Goal: Information Seeking & Learning: Check status

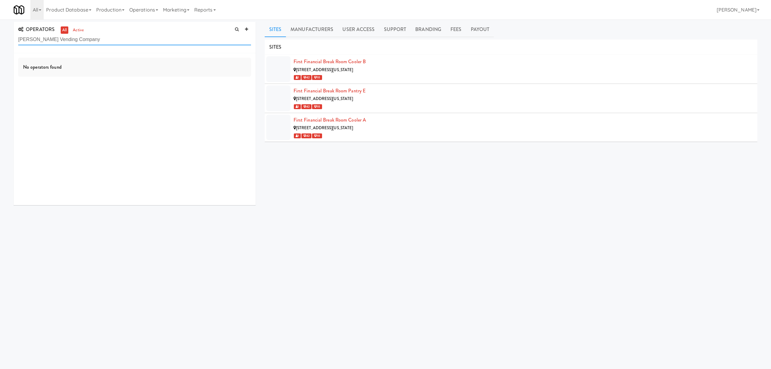
click at [97, 41] on input "Edwards Vending Company" at bounding box center [134, 39] width 233 height 11
drag, startPoint x: 97, startPoint y: 41, endPoint x: -7, endPoint y: 41, distance: 103.8
click at [0, 41] on html "Okay Okay Select date: previous 2025-Sep next Su Mo Tu We Th Fr Sa 31 1 2 3 4 5…" at bounding box center [385, 184] width 771 height 369
paste input "BiteCraft Markets LLC"
drag, startPoint x: 72, startPoint y: 38, endPoint x: 29, endPoint y: 43, distance: 43.7
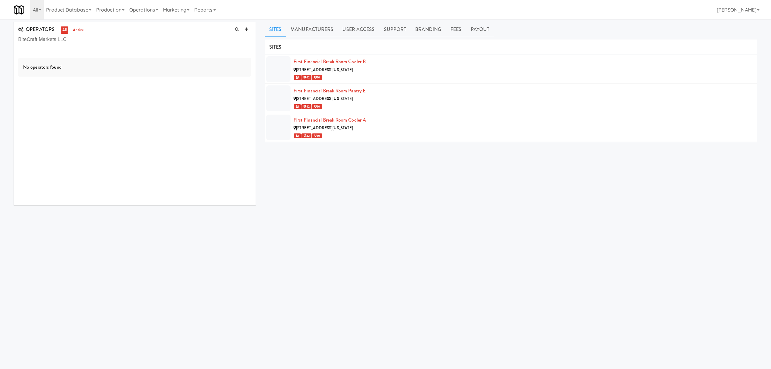
click at [29, 43] on input "BiteCraft Markets LLC" at bounding box center [134, 39] width 233 height 11
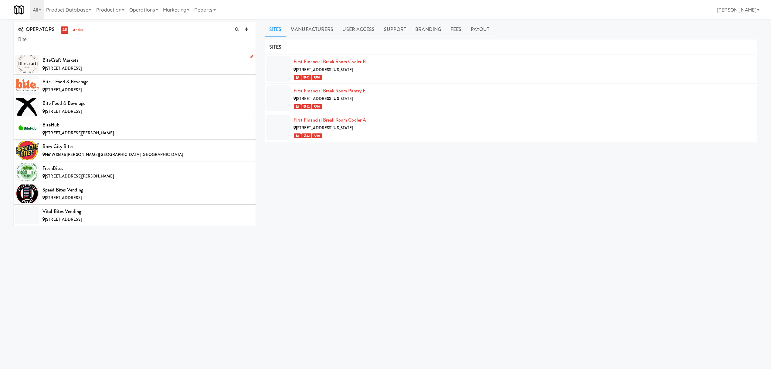
type input "Bite"
click at [94, 62] on div "BiteCraft Markets" at bounding box center [147, 60] width 209 height 9
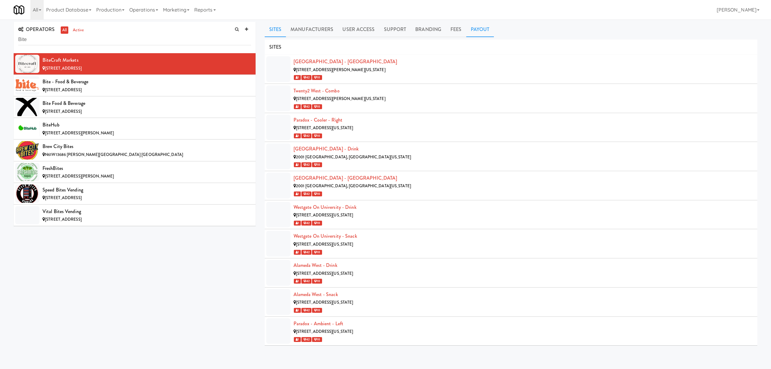
click at [478, 31] on link "Payout" at bounding box center [480, 29] width 28 height 15
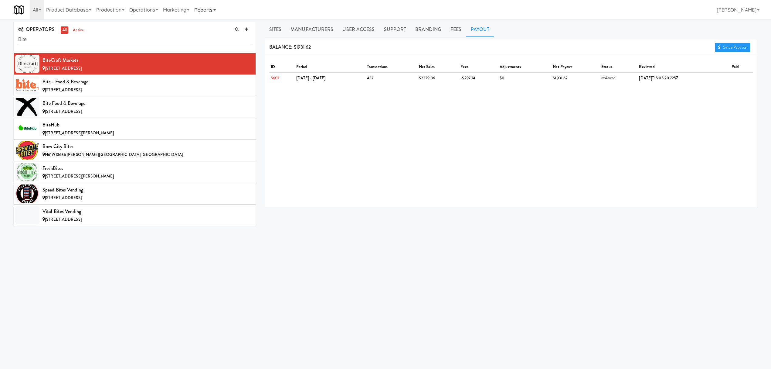
click at [214, 10] on link "Reports" at bounding box center [205, 9] width 26 height 19
click at [214, 49] on link "Payouts" at bounding box center [216, 48] width 49 height 11
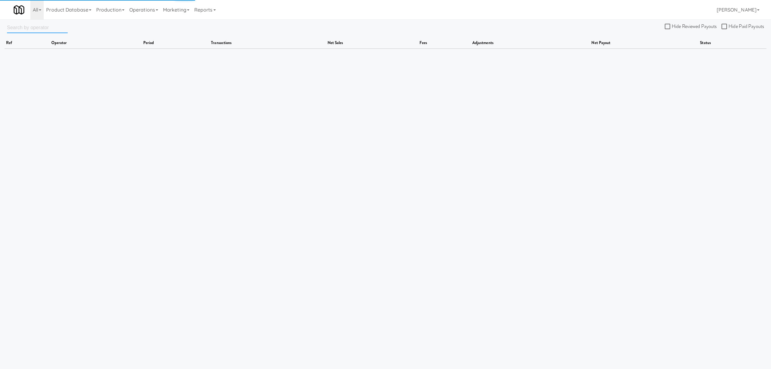
click at [27, 31] on input "text" at bounding box center [37, 27] width 61 height 11
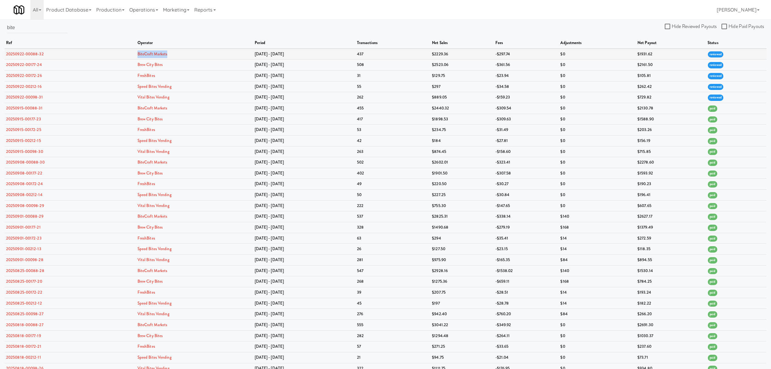
drag, startPoint x: 175, startPoint y: 53, endPoint x: 138, endPoint y: 53, distance: 37.0
click at [138, 53] on tr "20250922-00088-32 BiteCraft Markets Sep 15 - Sep 21 437 $2229.36 -$297.74 $0 $1…" at bounding box center [386, 54] width 762 height 11
copy tr "BiteCraft Markets"
click at [35, 32] on input "bite" at bounding box center [37, 27] width 61 height 11
drag, startPoint x: 35, startPoint y: 32, endPoint x: -32, endPoint y: 32, distance: 66.8
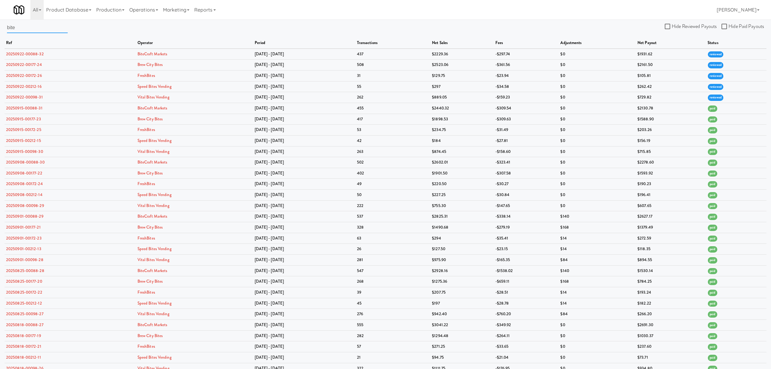
click at [0, 32] on html "Okay Okay Select date: previous 2025-Sep next Su Mo Tu We Th Fr Sa 31 1 2 3 4 5…" at bounding box center [385, 184] width 771 height 369
paste input "BiteCraft Markets"
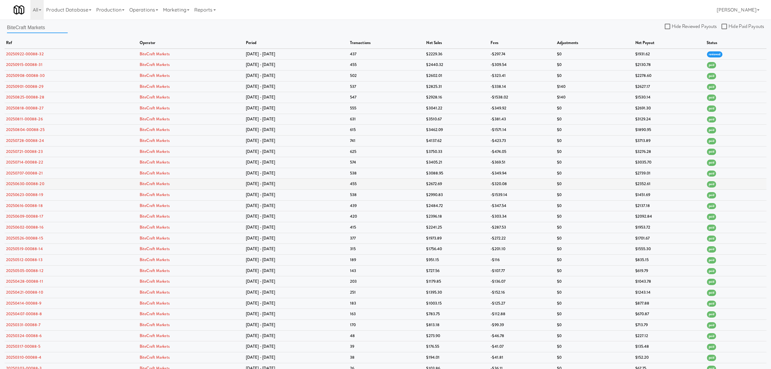
scroll to position [29, 0]
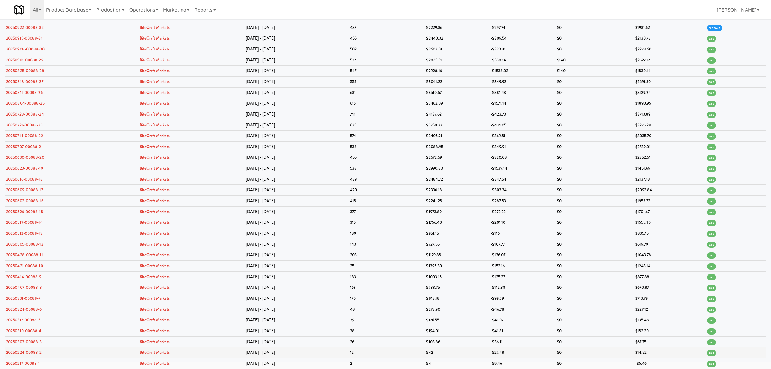
type input "BiteCraft Markets"
click at [159, 354] on link "BiteCraft Markets" at bounding box center [155, 352] width 30 height 6
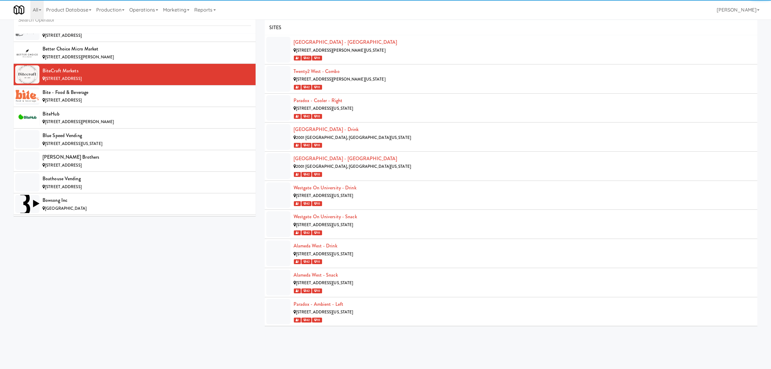
scroll to position [627, 0]
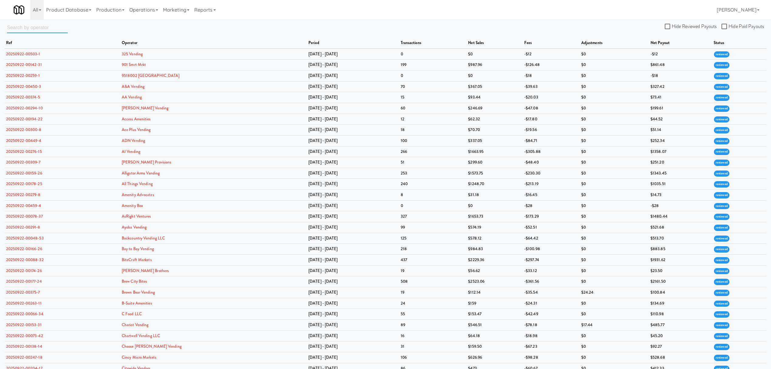
click at [22, 27] on input "text" at bounding box center [37, 27] width 61 height 11
paste input "BiteCraft Markets"
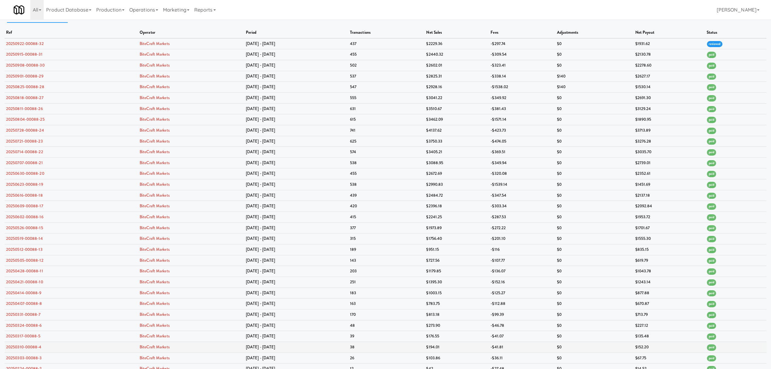
scroll to position [29, 0]
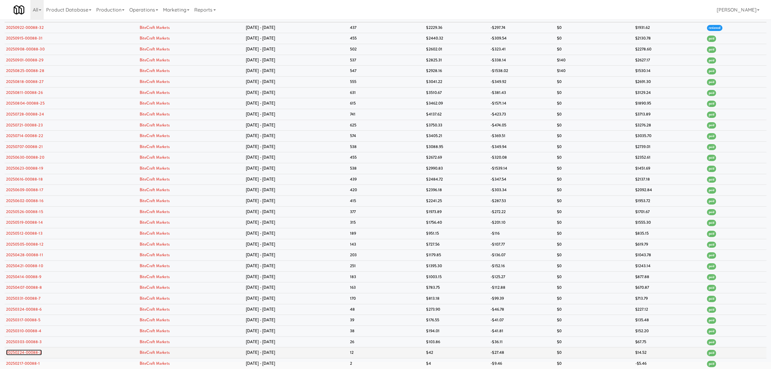
click at [23, 354] on link "20250224-00088-2" at bounding box center [24, 352] width 36 height 6
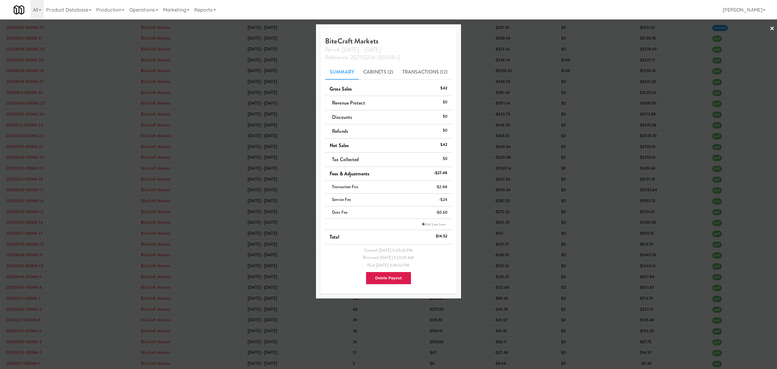
click at [291, 7] on div "All 325 Vending https://classic.micromart.com/?operator_id=503 901 Smrt Mrkt ht…" at bounding box center [389, 9] width 750 height 19
click at [304, 11] on div "All 325 Vending https://classic.micromart.com/?operator_id=503 901 Smrt Mrkt ht…" at bounding box center [389, 9] width 750 height 19
click at [82, 31] on div at bounding box center [388, 184] width 777 height 369
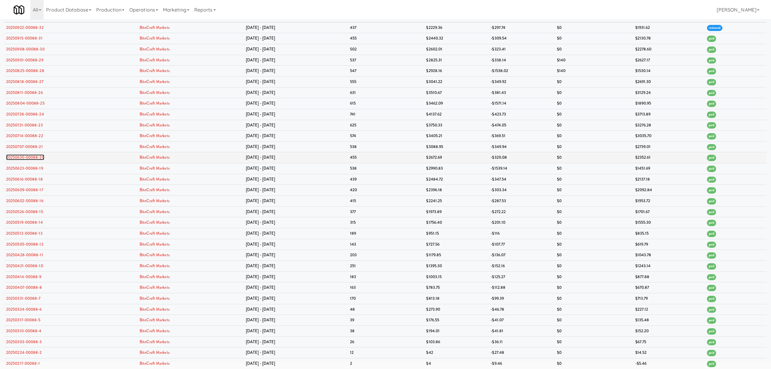
click at [30, 157] on link "20250630-00088-20" at bounding box center [25, 157] width 38 height 6
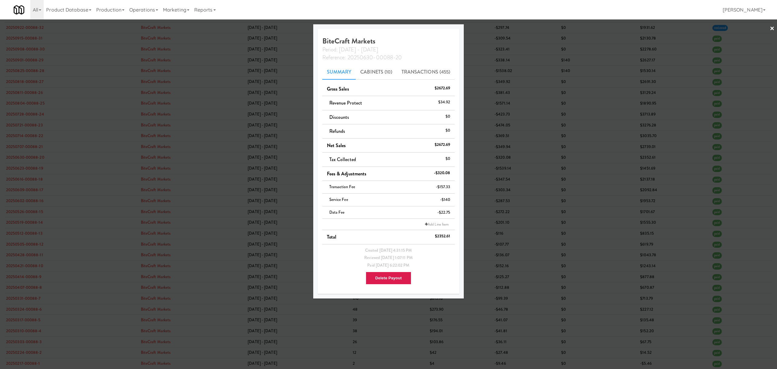
click at [24, 165] on div at bounding box center [388, 184] width 777 height 369
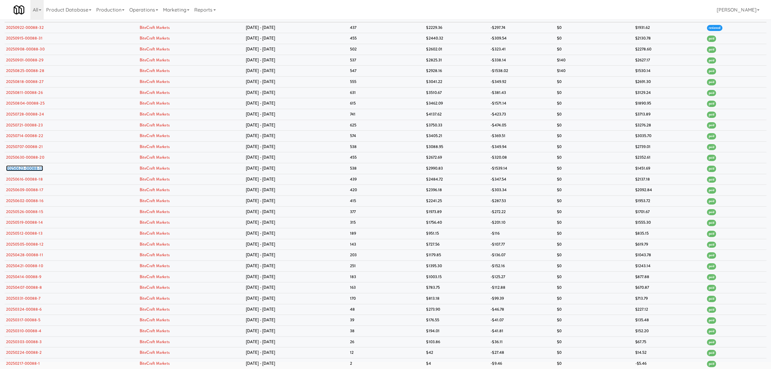
click at [24, 165] on link "20250623-00088-19" at bounding box center [24, 168] width 37 height 6
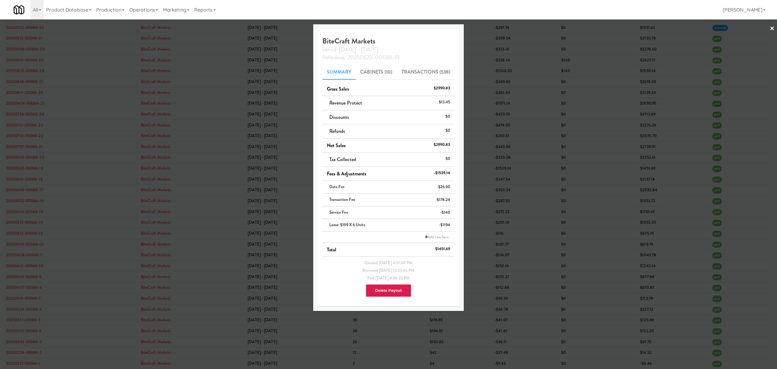
click at [33, 123] on div at bounding box center [388, 184] width 777 height 369
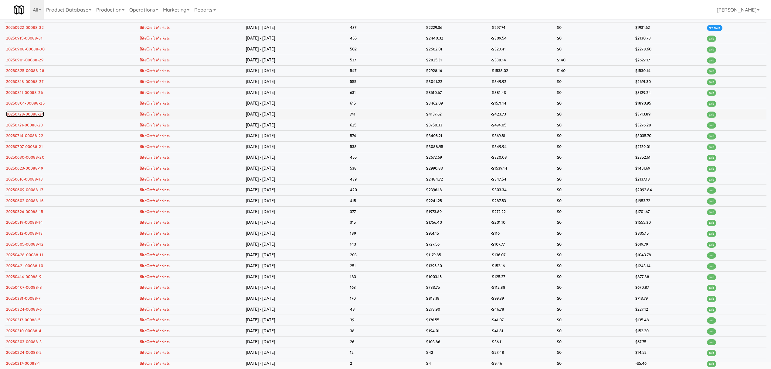
click at [38, 114] on link "20250728-00088-24" at bounding box center [25, 114] width 38 height 6
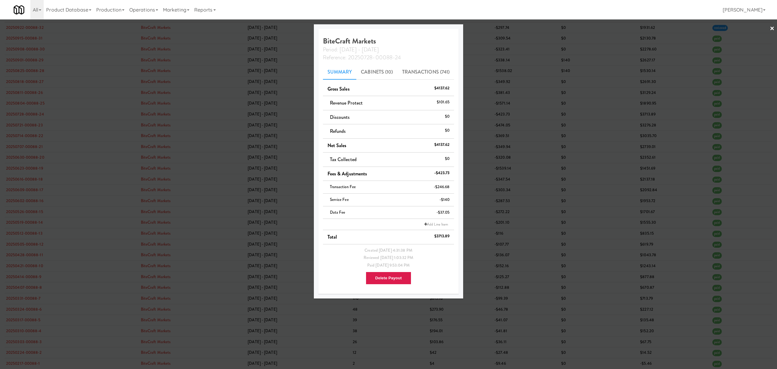
click at [31, 122] on div at bounding box center [388, 184] width 777 height 369
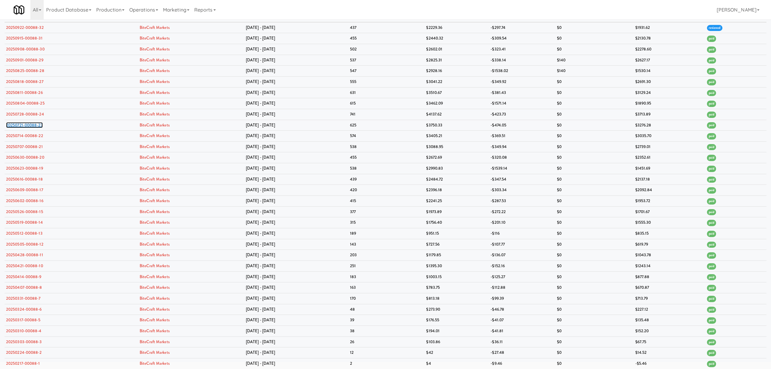
click at [31, 122] on link "20250721-00088-23" at bounding box center [24, 125] width 37 height 6
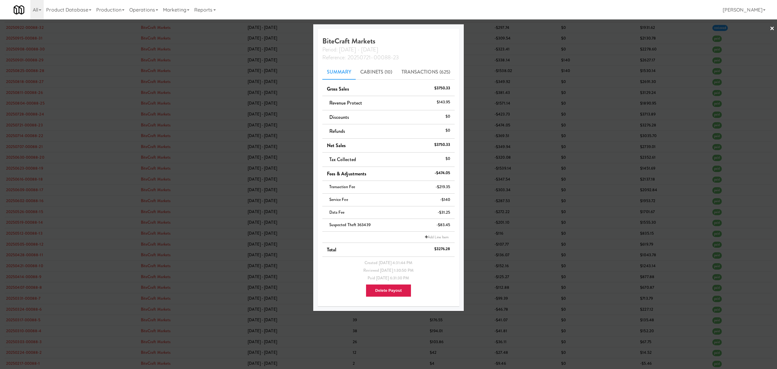
click at [29, 101] on div at bounding box center [388, 184] width 777 height 369
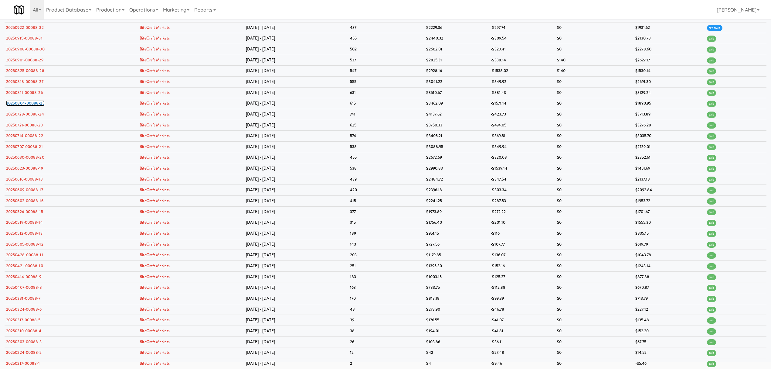
click at [29, 101] on link "20250804-00088-25" at bounding box center [25, 103] width 39 height 6
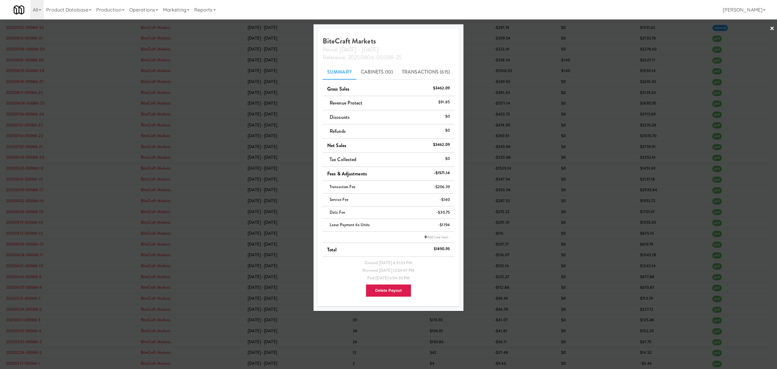
click at [79, 105] on div at bounding box center [388, 184] width 777 height 369
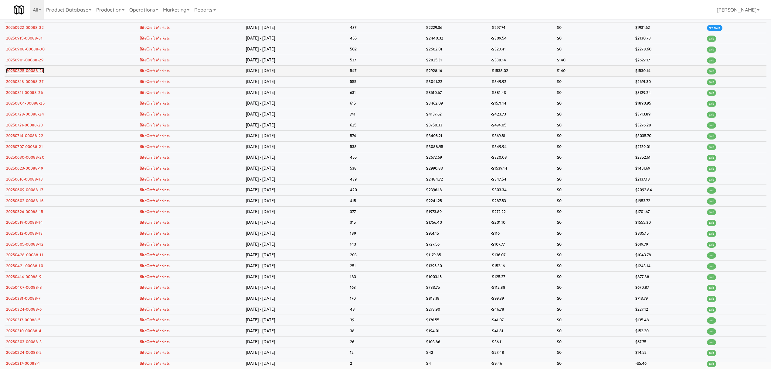
click at [27, 68] on link "20250825-00088-28" at bounding box center [25, 71] width 38 height 6
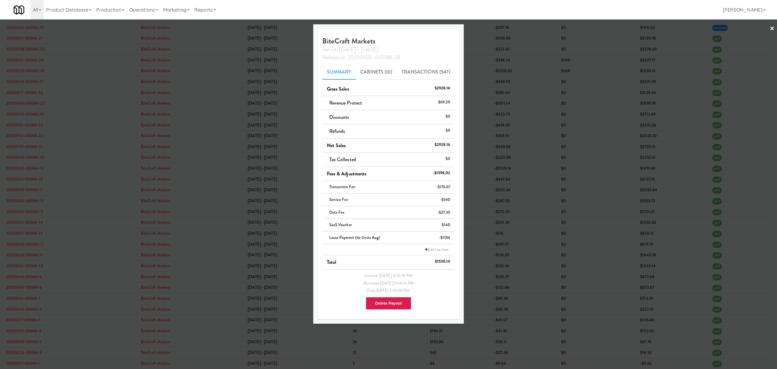
click at [90, 89] on div at bounding box center [388, 184] width 777 height 369
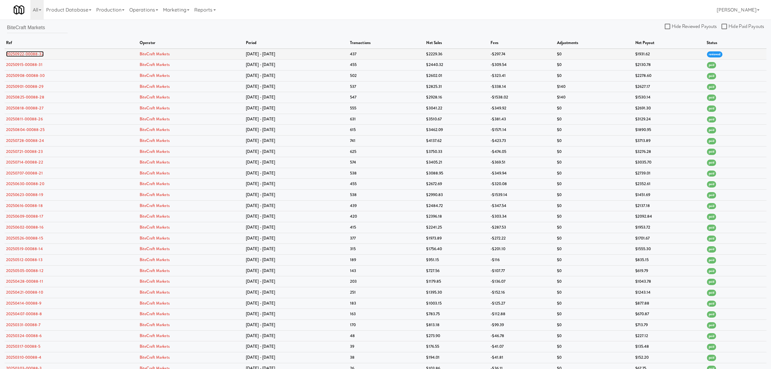
click at [30, 54] on link "20250922-00088-32" at bounding box center [25, 54] width 38 height 6
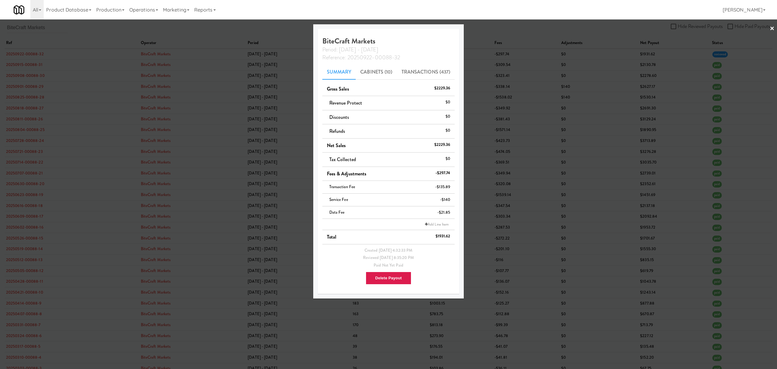
click at [115, 33] on div at bounding box center [388, 184] width 777 height 369
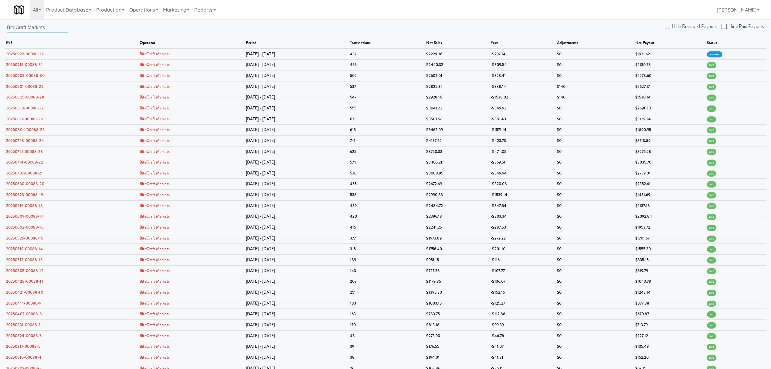
drag, startPoint x: 65, startPoint y: 29, endPoint x: -57, endPoint y: 12, distance: 123.1
click at [0, 12] on html "Okay Okay Select date: previous 2025-Sep next Su Mo Tu We Th Fr Sa 31 1 2 3 4 5…" at bounding box center [385, 184] width 771 height 369
paste input "Allgood Provisions LLC"
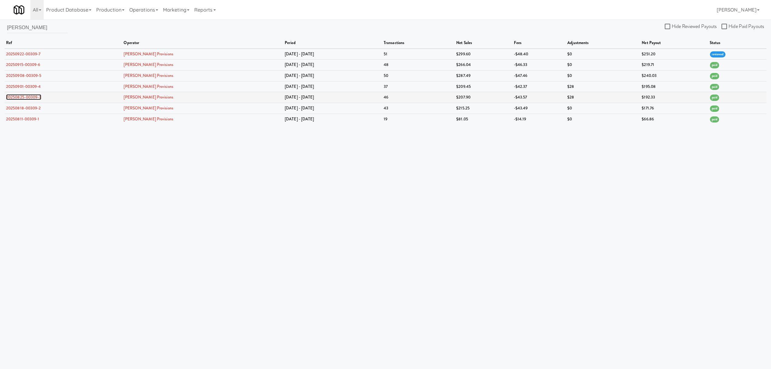
click at [32, 97] on link "20250825-00309-3" at bounding box center [23, 97] width 35 height 6
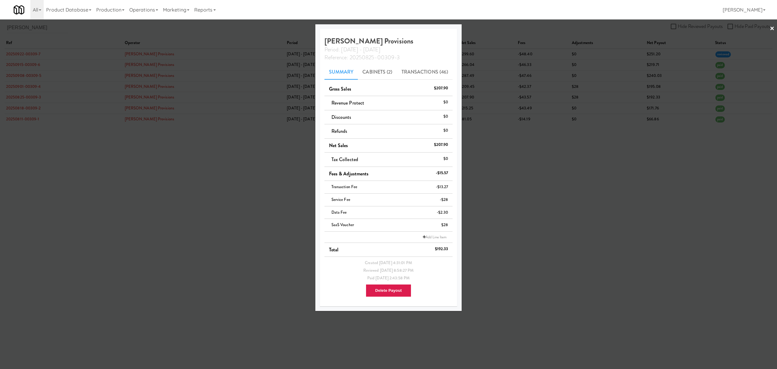
click at [21, 107] on div at bounding box center [388, 184] width 777 height 369
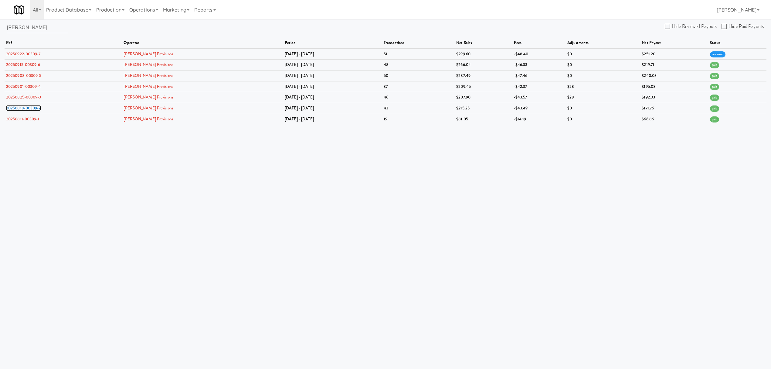
click at [21, 107] on link "20250818-00309-2" at bounding box center [23, 108] width 35 height 6
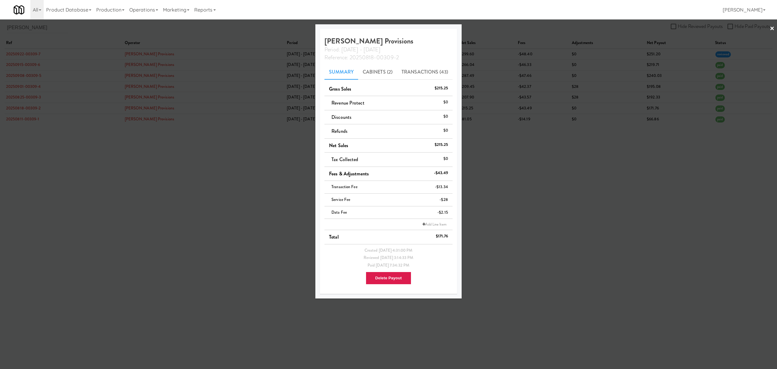
click at [15, 117] on div at bounding box center [388, 184] width 777 height 369
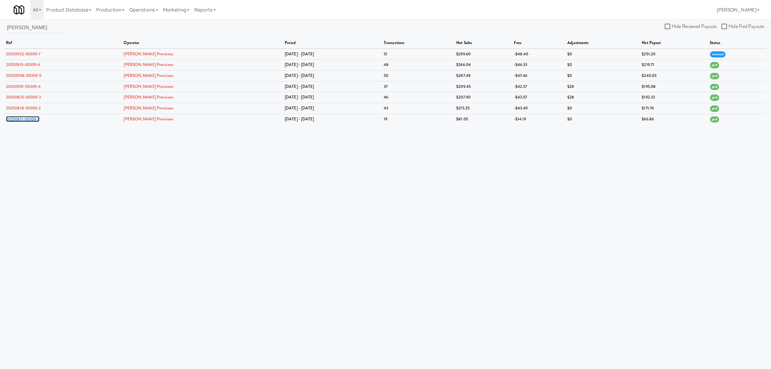
click at [15, 117] on link "20250811-00309-1" at bounding box center [22, 119] width 33 height 6
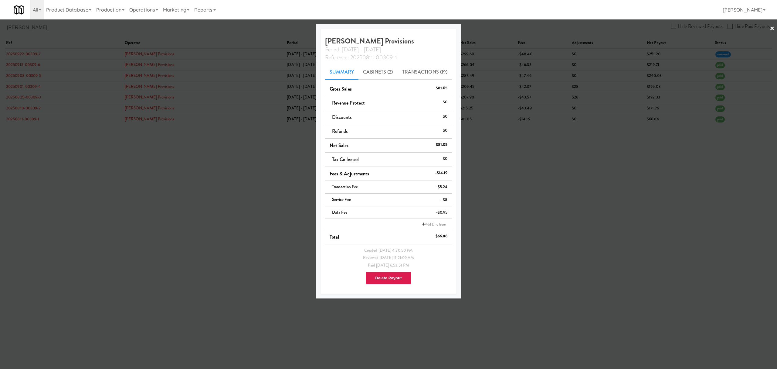
click at [15, 87] on div at bounding box center [388, 184] width 777 height 369
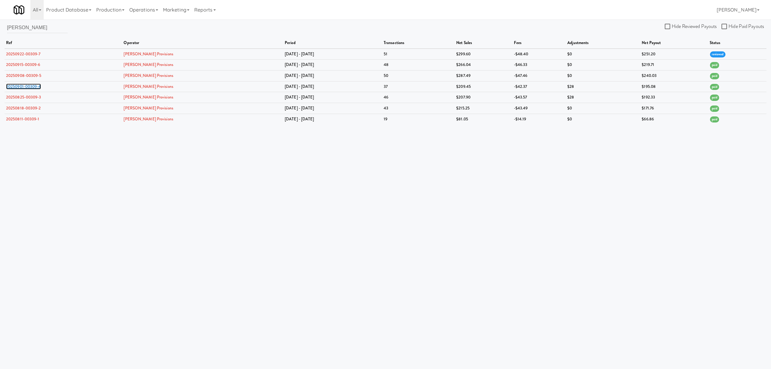
click at [15, 87] on link "20250901-00309-4" at bounding box center [23, 87] width 35 height 6
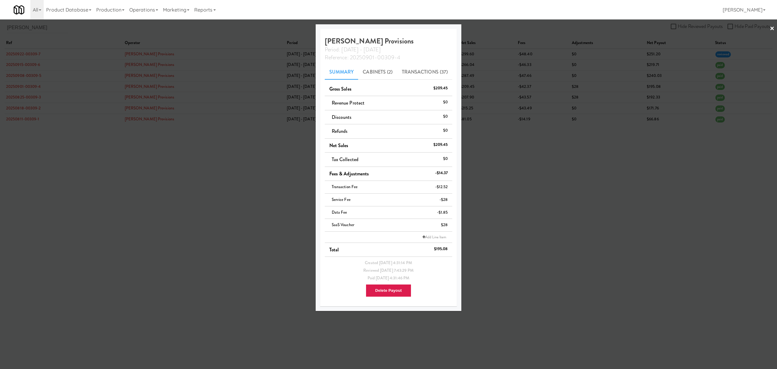
click at [17, 74] on div at bounding box center [388, 184] width 777 height 369
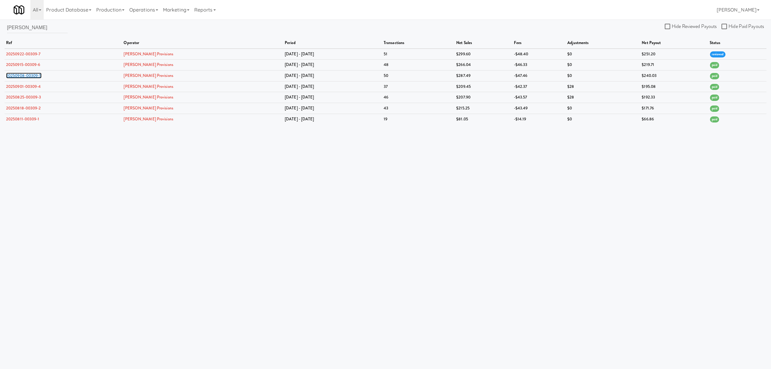
click at [17, 74] on link "20250908-00309-5" at bounding box center [24, 76] width 36 height 6
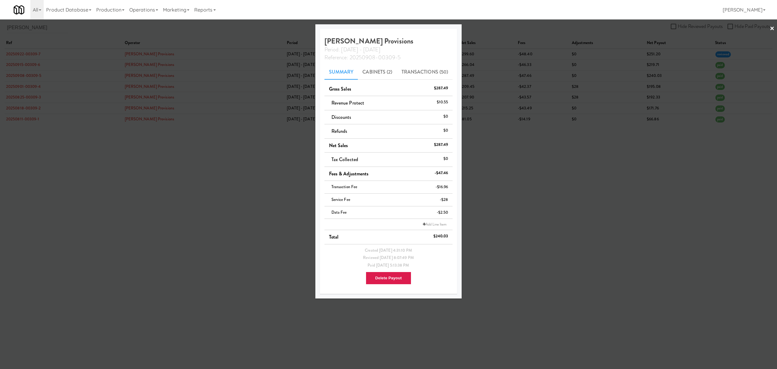
click at [14, 62] on div at bounding box center [388, 184] width 777 height 369
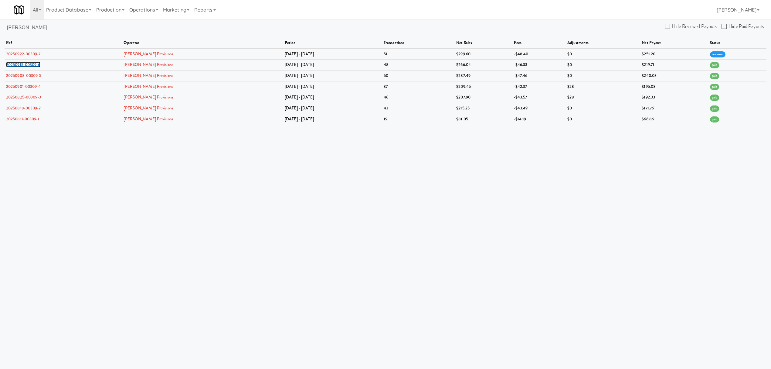
click at [14, 62] on link "20250915-00309-6" at bounding box center [23, 65] width 34 height 6
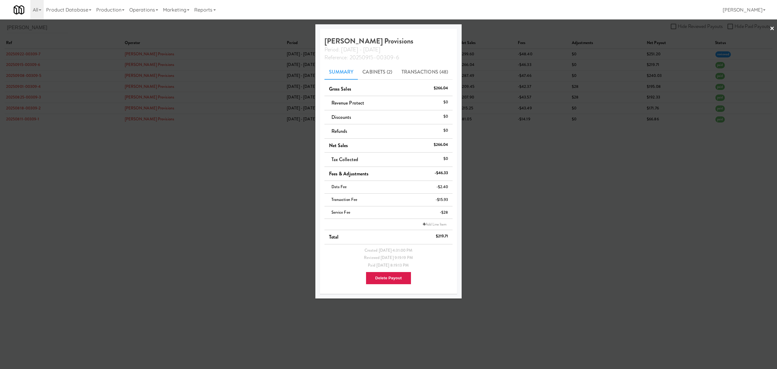
click at [17, 52] on div at bounding box center [388, 184] width 777 height 369
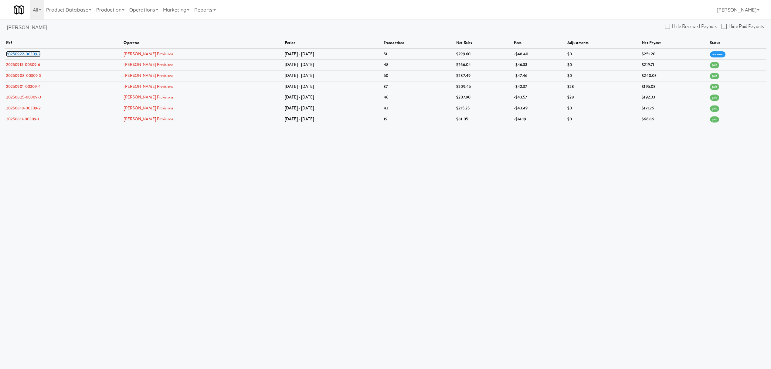
click at [17, 52] on link "20250922-00309-7" at bounding box center [23, 54] width 35 height 6
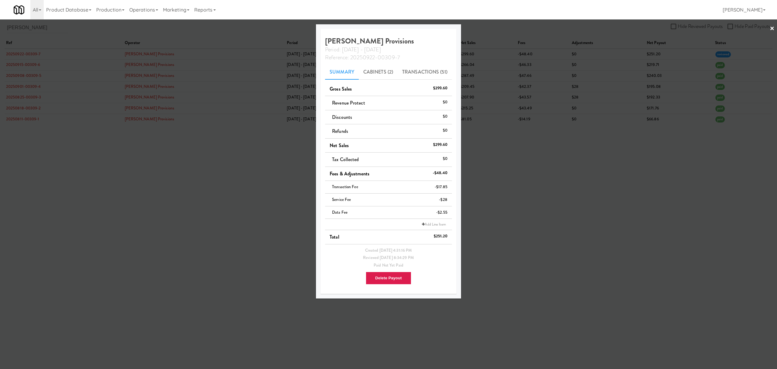
click at [145, 131] on div at bounding box center [388, 184] width 777 height 369
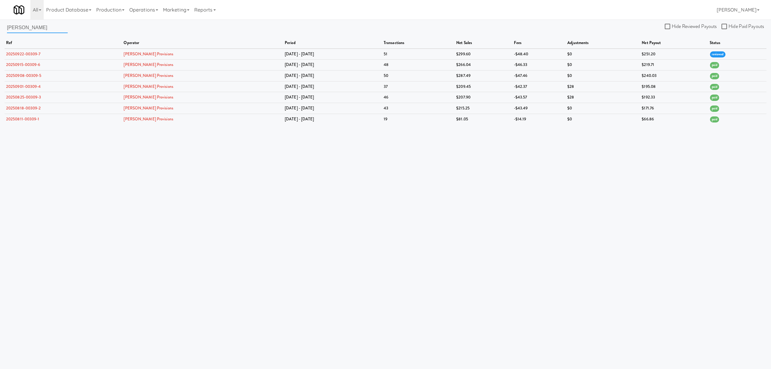
drag, startPoint x: 34, startPoint y: 29, endPoint x: -22, endPoint y: 26, distance: 56.9
click at [0, 26] on html "Okay Okay Select date: previous 2025-Sep next Su Mo Tu We Th Fr Sa 31 1 2 3 4 5…" at bounding box center [385, 184] width 771 height 369
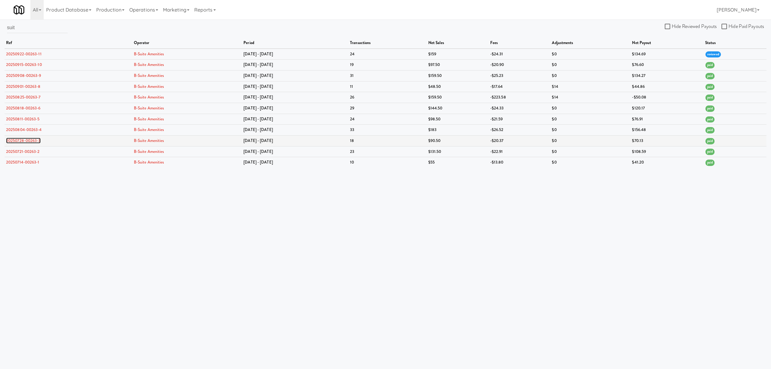
click at [24, 140] on link "20250728-00263-3" at bounding box center [23, 141] width 35 height 6
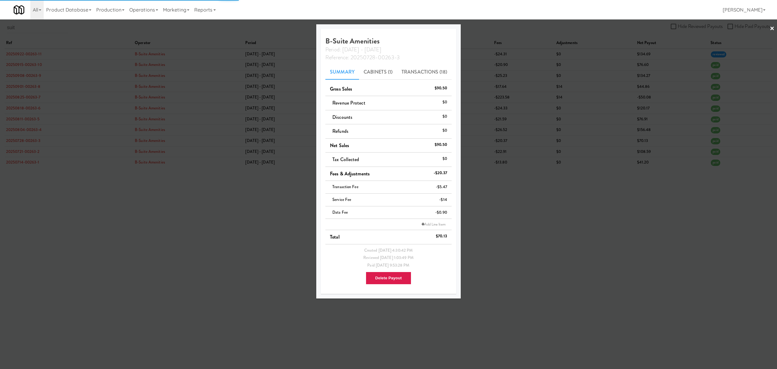
click at [26, 151] on div at bounding box center [388, 184] width 777 height 369
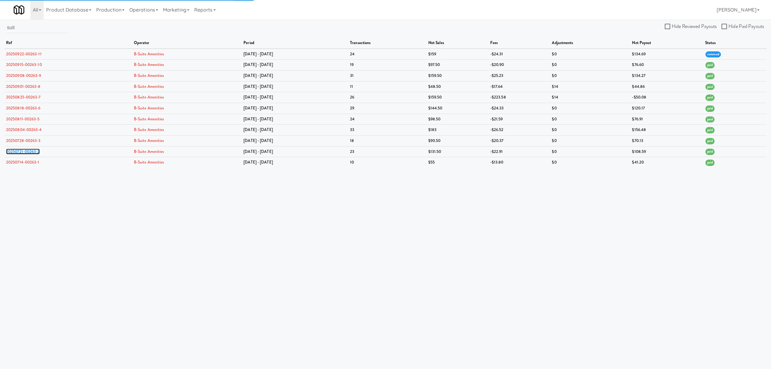
click at [26, 151] on link "20250721-00263-2" at bounding box center [23, 151] width 34 height 6
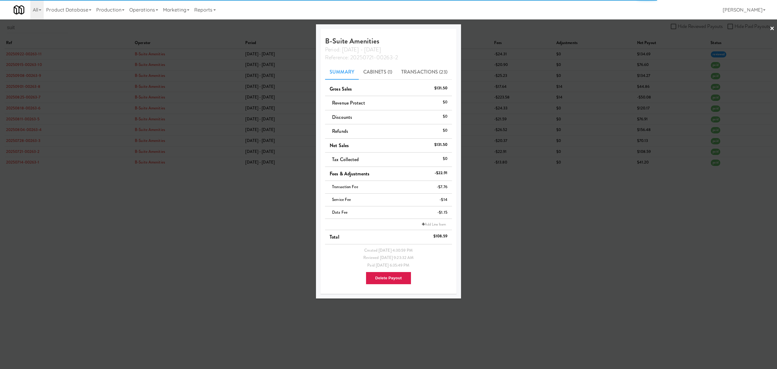
click at [26, 130] on div at bounding box center [388, 184] width 777 height 369
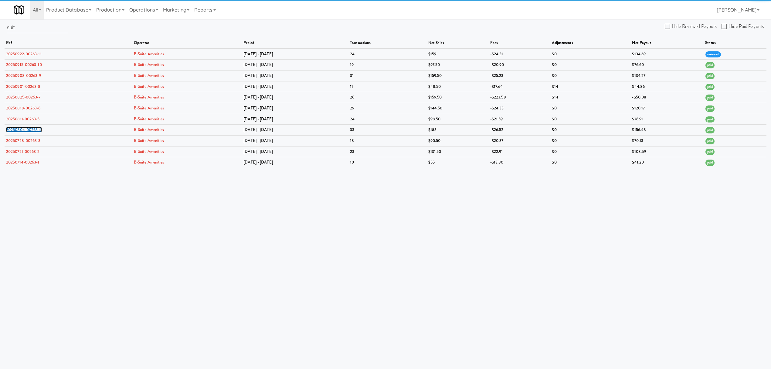
click at [26, 130] on link "20250804-00263-4" at bounding box center [24, 130] width 36 height 6
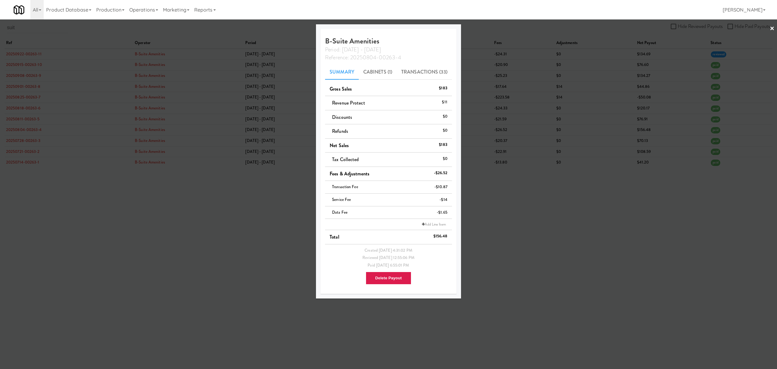
click at [22, 97] on div at bounding box center [388, 184] width 777 height 369
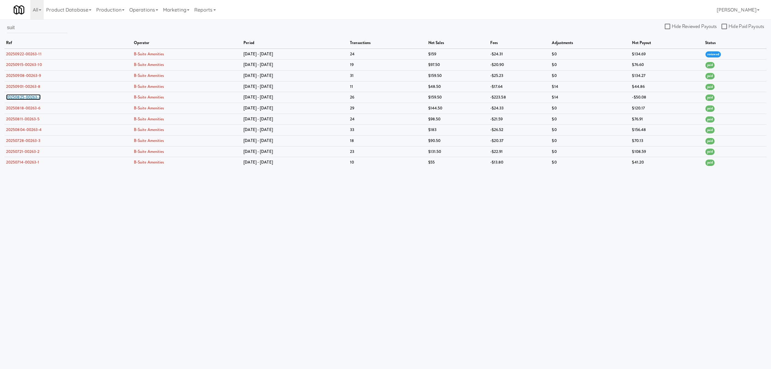
click at [22, 97] on link "20250825-00263-7" at bounding box center [23, 97] width 35 height 6
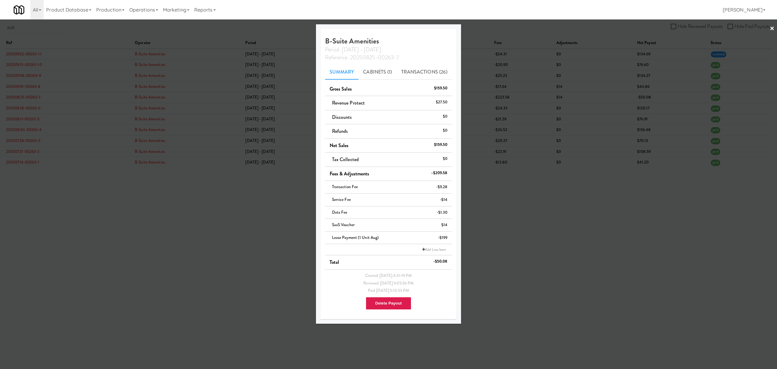
click at [15, 153] on div at bounding box center [388, 184] width 777 height 369
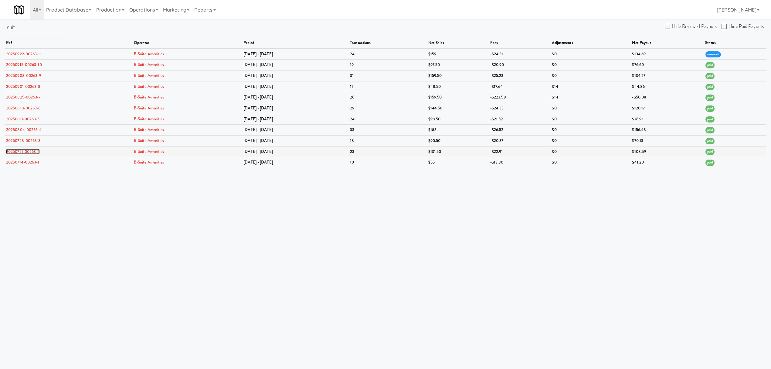
click at [23, 151] on link "20250721-00263-2" at bounding box center [23, 151] width 34 height 6
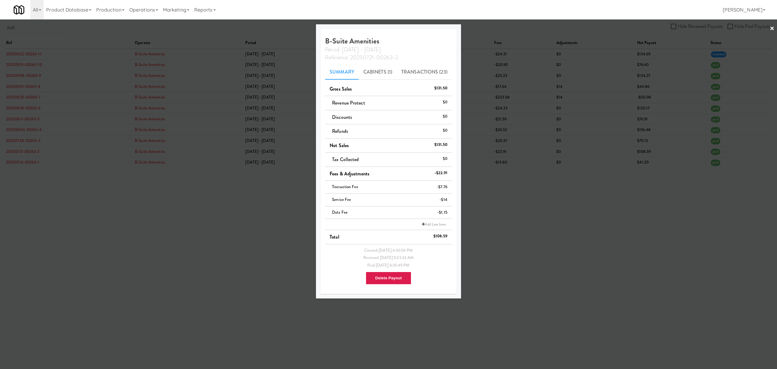
click at [26, 163] on div at bounding box center [388, 184] width 777 height 369
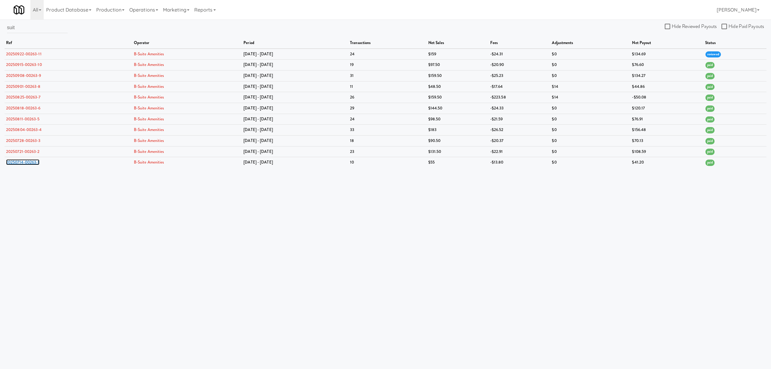
click at [26, 163] on link "20250714-00263-1" at bounding box center [22, 162] width 33 height 6
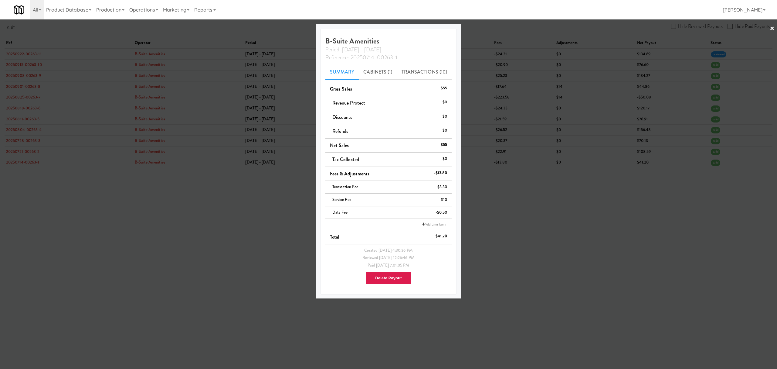
click at [195, 218] on div at bounding box center [388, 184] width 777 height 369
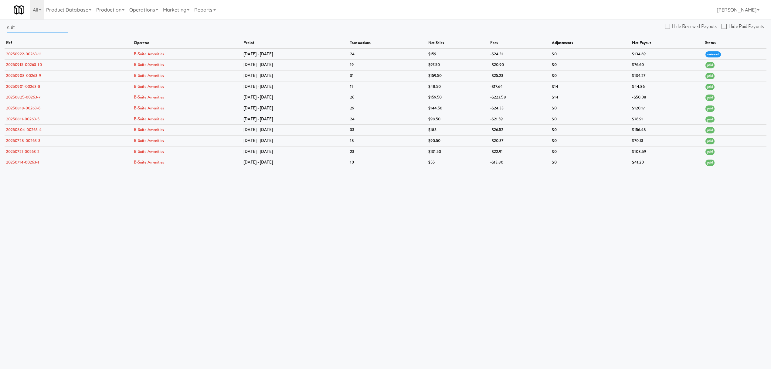
drag, startPoint x: 46, startPoint y: 27, endPoint x: -45, endPoint y: 27, distance: 90.5
click at [0, 27] on html "Okay Okay Select date: previous 2025-Sep next Su Mo Tu We Th Fr Sa 31 1 2 3 4 5…" at bounding box center [385, 184] width 771 height 369
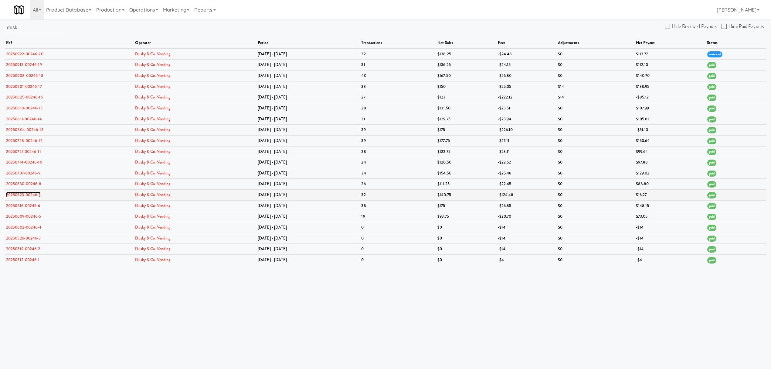
click at [10, 195] on link "20250623-00246-7" at bounding box center [23, 195] width 35 height 6
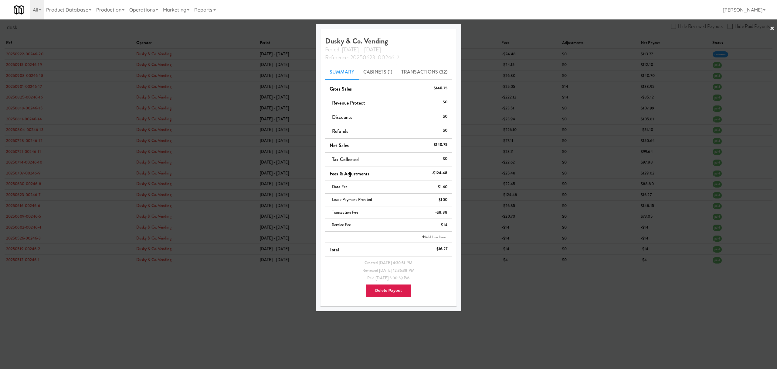
click at [83, 30] on div at bounding box center [388, 184] width 777 height 369
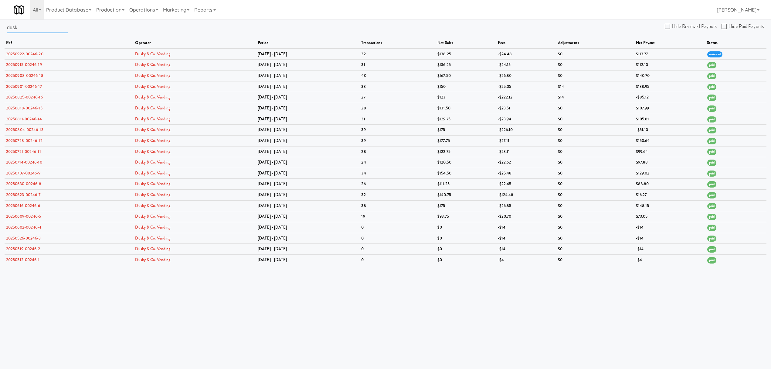
drag, startPoint x: 32, startPoint y: 29, endPoint x: -17, endPoint y: 28, distance: 48.9
click at [0, 28] on html "Okay Okay Select date: previous 2025-Sep next Su Mo Tu We Th Fr Sa 31 1 2 3 4 5…" at bounding box center [385, 184] width 771 height 369
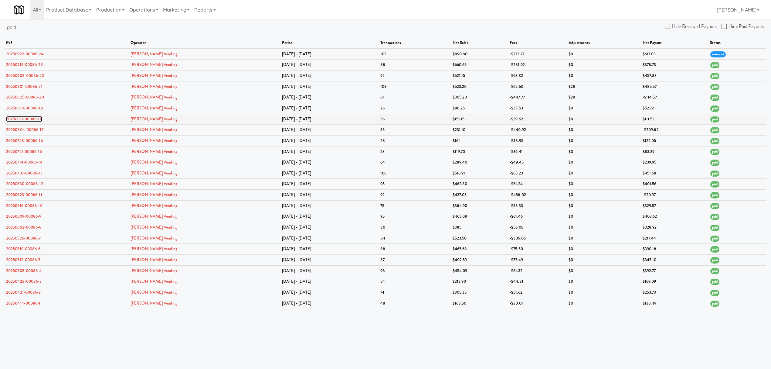
click at [26, 117] on link "20250811-00086-18" at bounding box center [24, 119] width 36 height 6
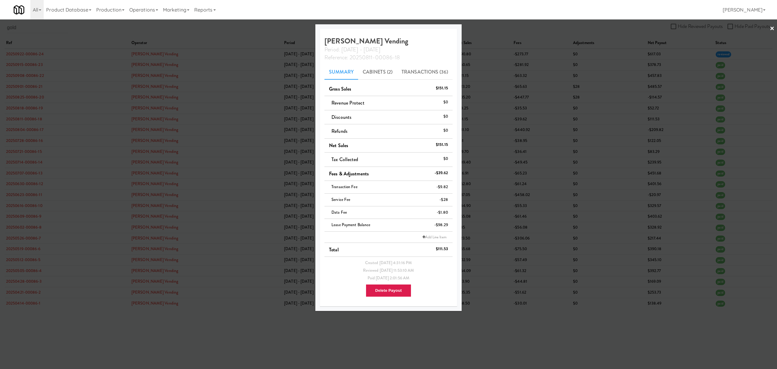
click at [212, 28] on div at bounding box center [388, 184] width 777 height 369
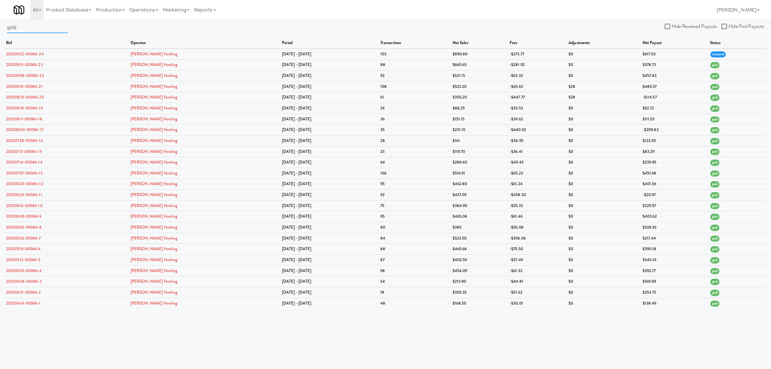
drag, startPoint x: 36, startPoint y: 29, endPoint x: -3, endPoint y: 29, distance: 38.9
click at [0, 29] on html "Okay Okay Select date: previous 2025-Sep next Su Mo Tu We Th Fr Sa 31 1 2 3 4 5…" at bounding box center [385, 184] width 771 height 369
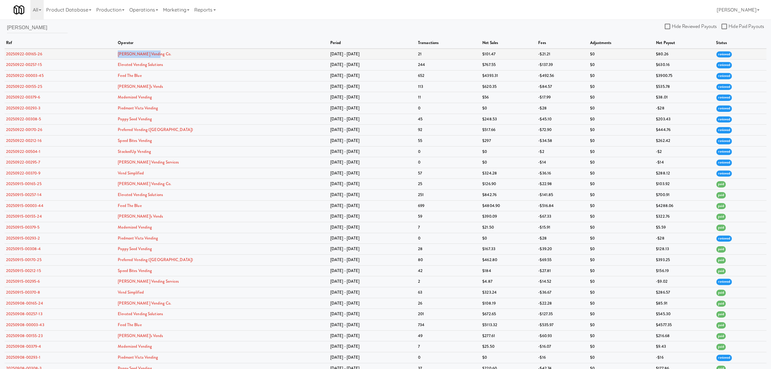
drag, startPoint x: 175, startPoint y: 53, endPoint x: 120, endPoint y: 52, distance: 55.0
click at [120, 52] on tr "20250922-00165-26 Edwards Vending Co. Sep 15 - Sep 21 21 $101.47 -$21.21 $0 $80…" at bounding box center [386, 54] width 762 height 11
copy tr "Edwards Vending Co."
drag, startPoint x: 28, startPoint y: 28, endPoint x: -12, endPoint y: 29, distance: 40.1
click at [0, 29] on html "Okay Okay Select date: previous 2025-Sep next Su Mo Tu We Th Fr Sa 31 1 2 3 4 5…" at bounding box center [385, 184] width 771 height 369
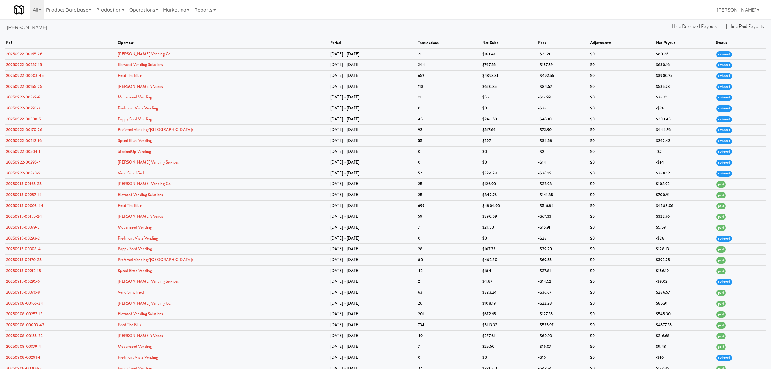
paste input "Edwards Vending Co."
type input "Edwards Vending Co."
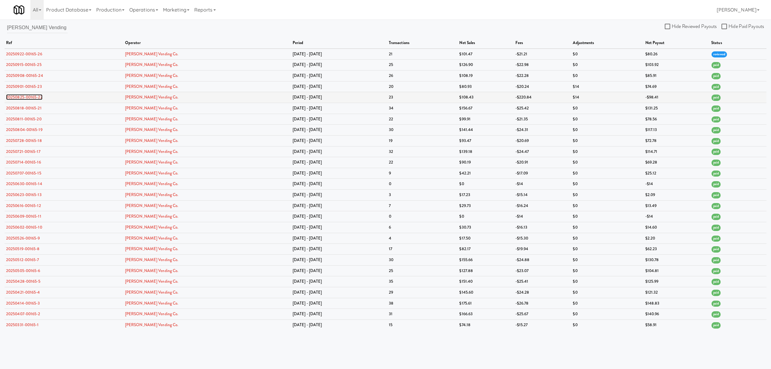
click at [12, 94] on link "20250825-00165-22" at bounding box center [24, 97] width 36 height 6
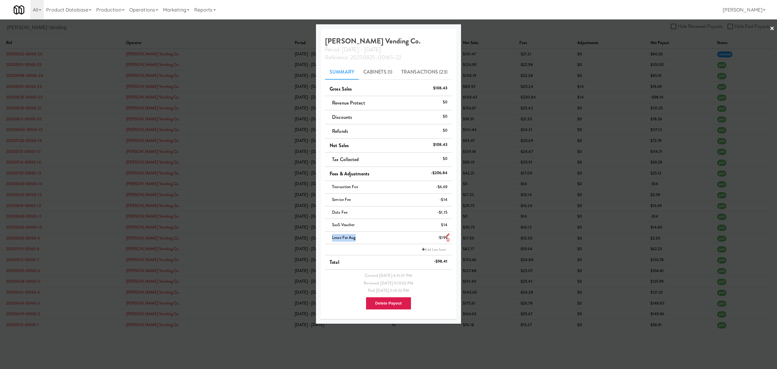
drag, startPoint x: 331, startPoint y: 239, endPoint x: 363, endPoint y: 239, distance: 32.5
click at [363, 239] on div "Lease for Aug -$199" at bounding box center [389, 238] width 118 height 8
click at [214, 29] on div at bounding box center [388, 184] width 777 height 369
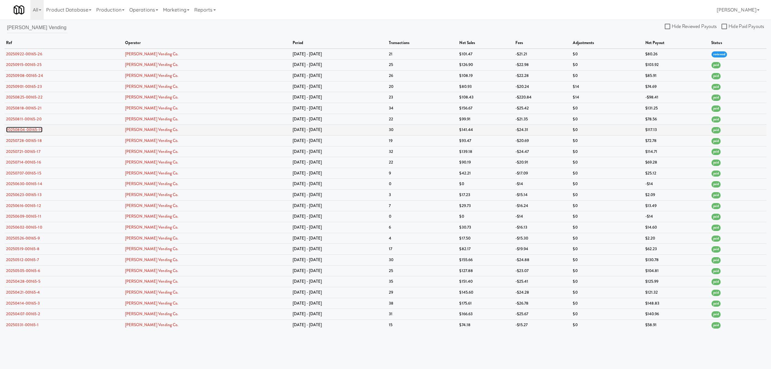
click at [21, 131] on link "20250804-00165-19" at bounding box center [24, 130] width 36 height 6
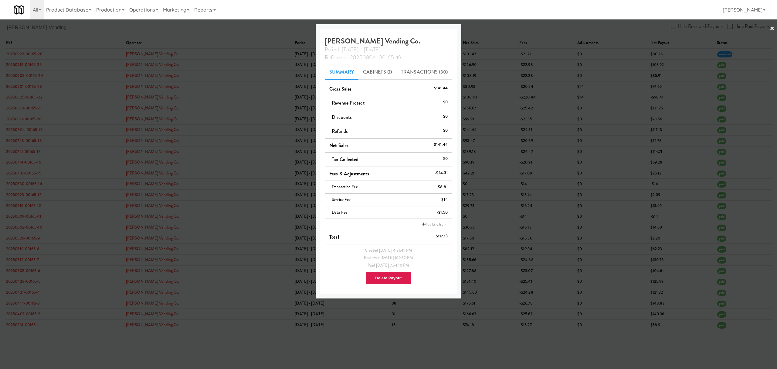
click at [138, 345] on div at bounding box center [388, 184] width 777 height 369
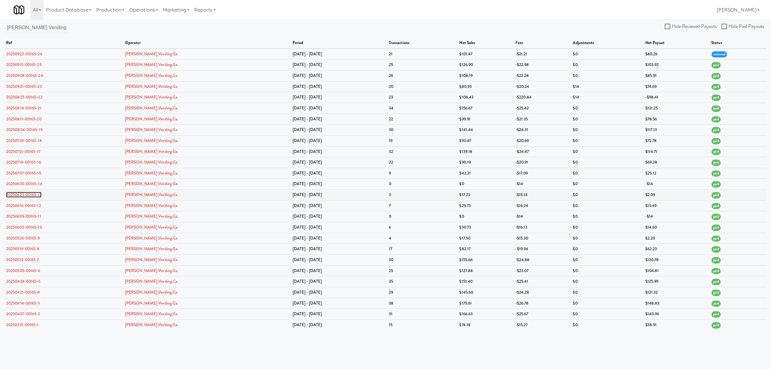
click at [31, 194] on link "20250623-00165-13" at bounding box center [24, 195] width 36 height 6
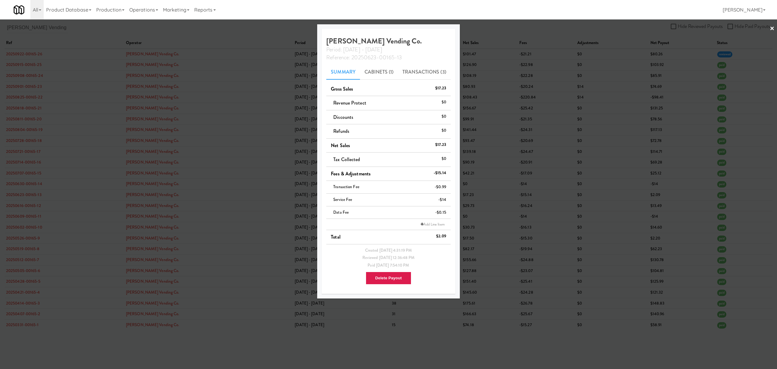
click at [22, 240] on div at bounding box center [388, 184] width 777 height 369
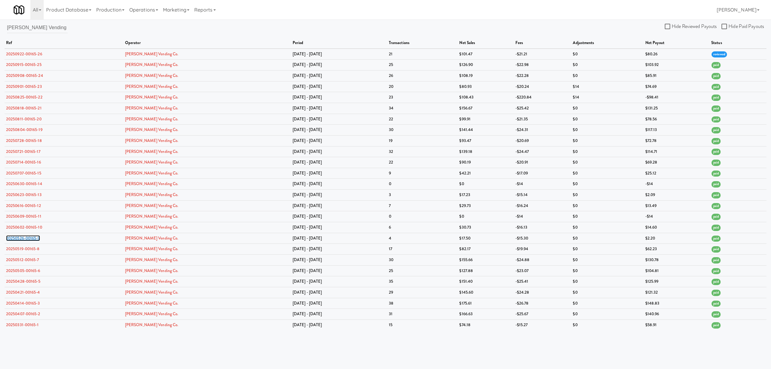
click at [22, 240] on link "20250526-00165-9" at bounding box center [23, 238] width 34 height 6
